Goal: Complete application form

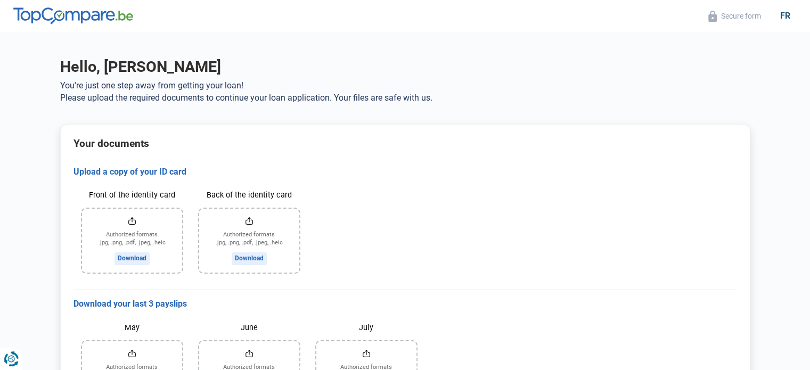
click at [691, 113] on div "Hello, Istvan Steve Lebics You're just one step away from getting your loan! Pl…" at bounding box center [405, 373] width 703 height 631
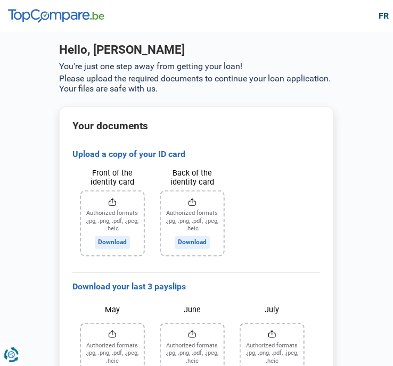
click at [126, 226] on input "Front of the identity card" at bounding box center [112, 224] width 63 height 64
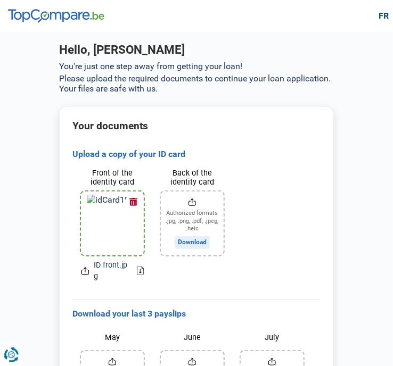
click at [200, 208] on input "Back of the identity card" at bounding box center [192, 224] width 63 height 64
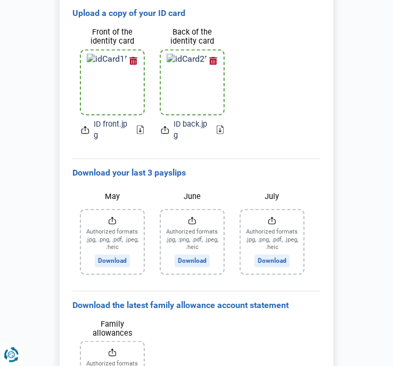
scroll to position [160, 0]
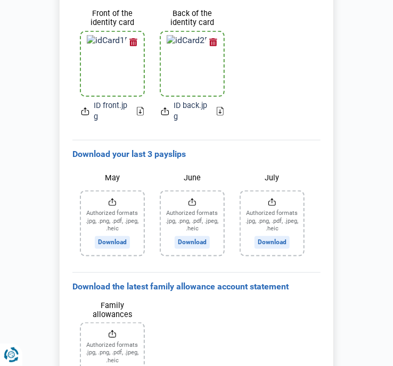
click at [111, 226] on input "May" at bounding box center [112, 224] width 63 height 64
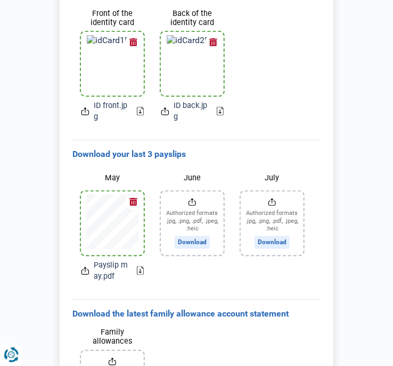
click at [193, 223] on input "June" at bounding box center [192, 224] width 63 height 64
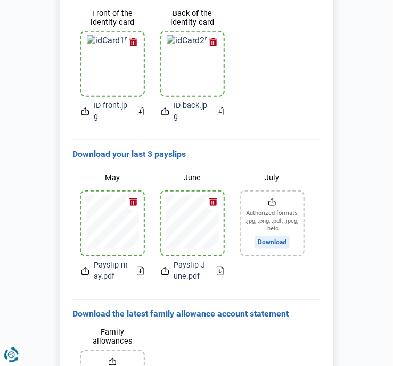
click at [282, 236] on input "July" at bounding box center [272, 224] width 63 height 64
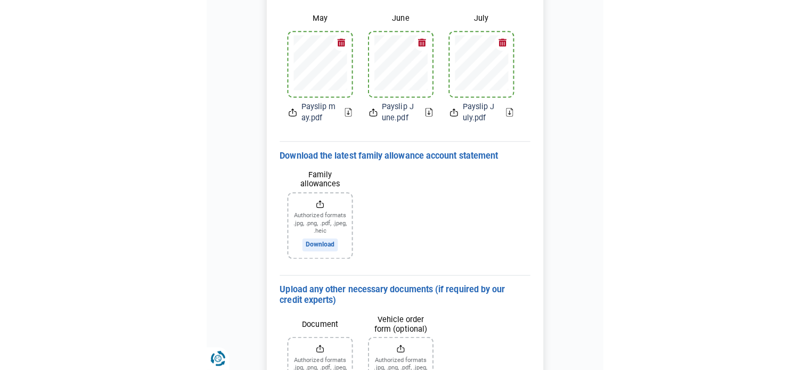
scroll to position [373, 0]
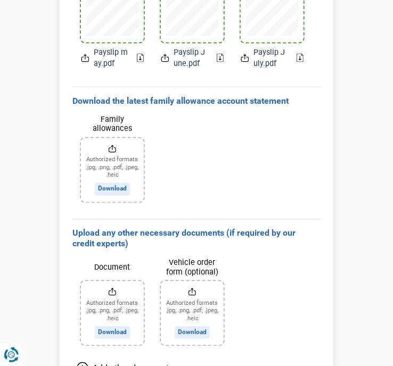
click at [64, 187] on div "Your documents Upload a copy of your ID card Front of the identity card ID fron…" at bounding box center [196, 59] width 275 height 650
click at [104, 189] on input "Family allowances" at bounding box center [112, 170] width 63 height 64
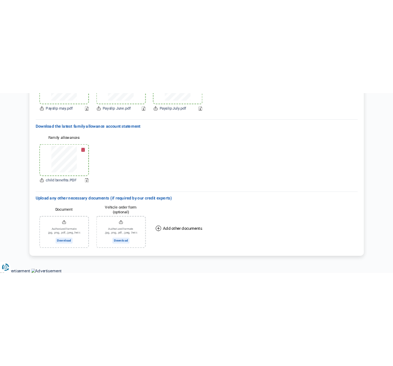
scroll to position [401, 0]
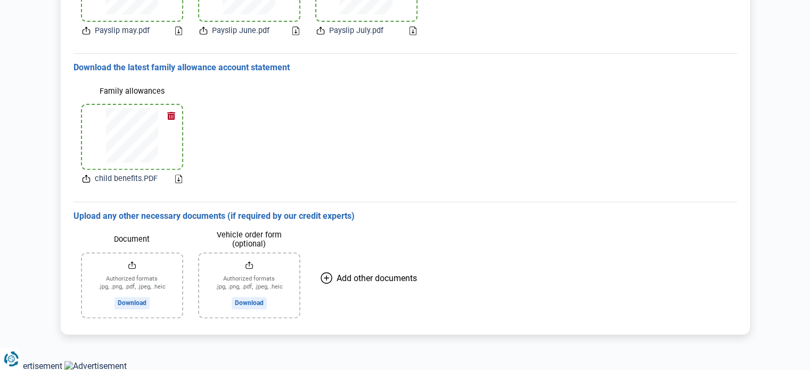
click at [287, 276] on input "Vehicle order form (optional)" at bounding box center [249, 286] width 100 height 64
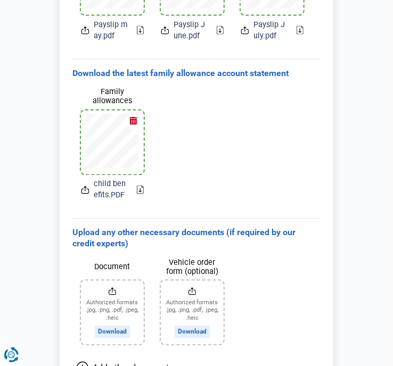
click at [38, 226] on main "Hello, Istvan Steve Lebics You're just one step away from getting your loan! Pl…" at bounding box center [196, 7] width 393 height 752
click at [172, 299] on input "Vehicle order form (optional)" at bounding box center [192, 313] width 63 height 64
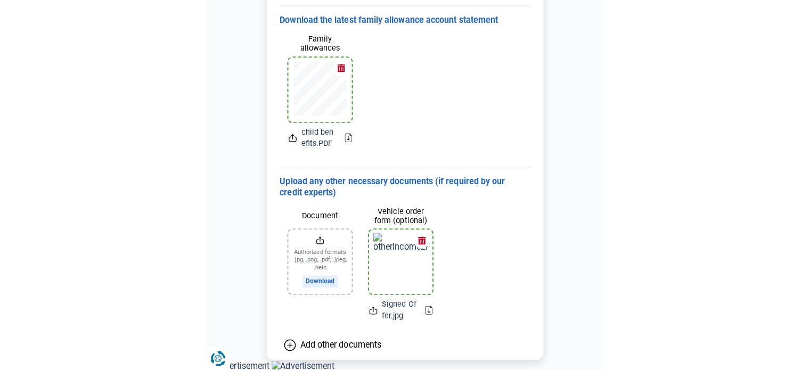
scroll to position [416, 0]
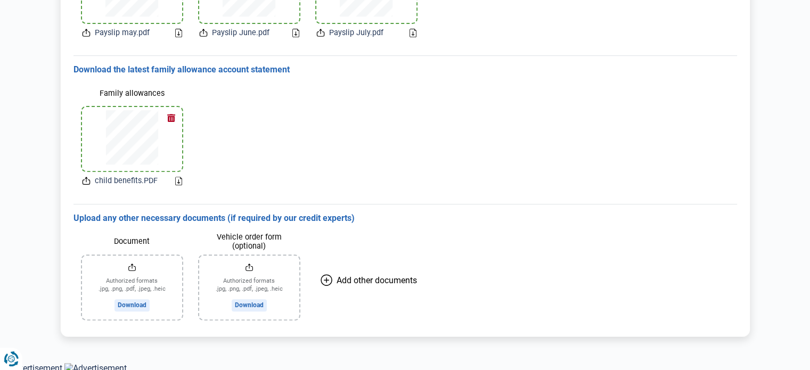
scroll to position [401, 0]
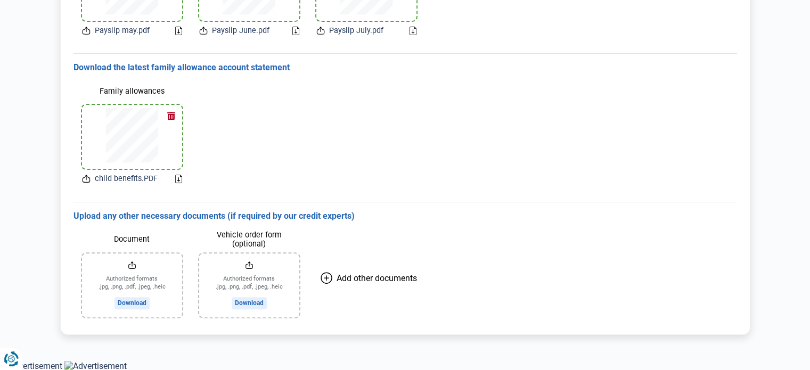
click at [252, 288] on input "Vehicle order form (optional)" at bounding box center [249, 286] width 100 height 64
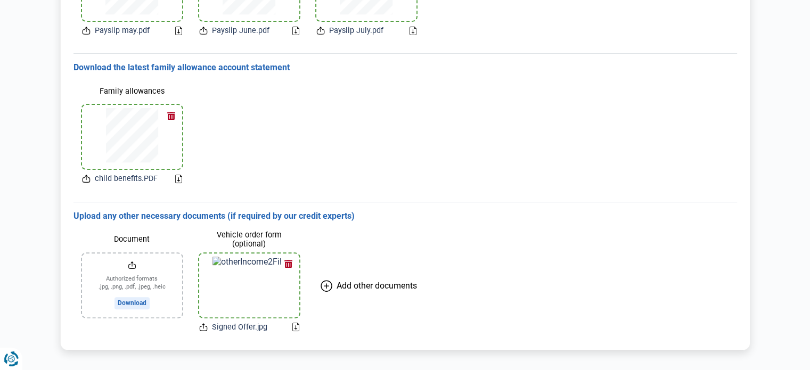
click at [148, 267] on input "Document" at bounding box center [132, 286] width 100 height 64
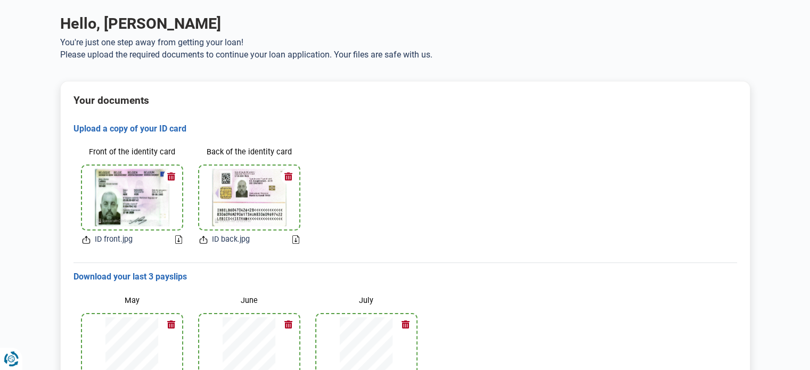
scroll to position [0, 0]
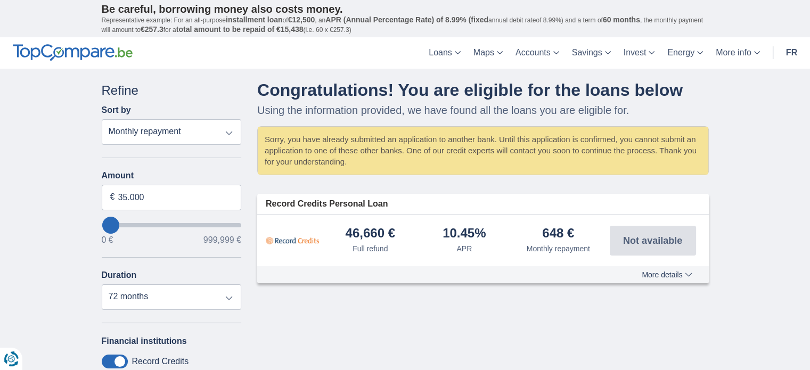
click at [649, 271] on font "More details" at bounding box center [662, 275] width 40 height 9
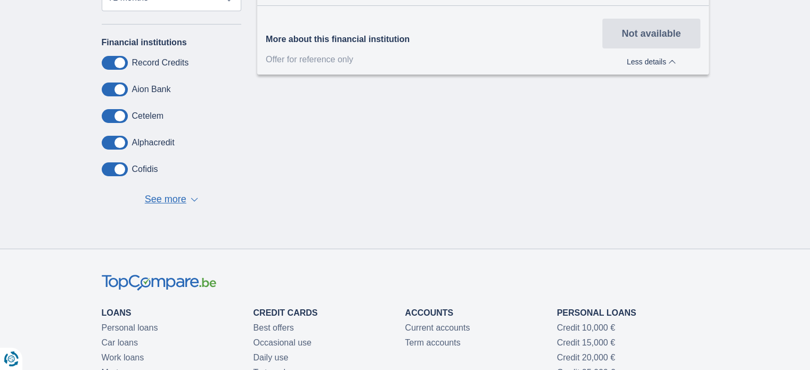
scroll to position [320, 0]
